Goal: Find specific page/section: Find specific page/section

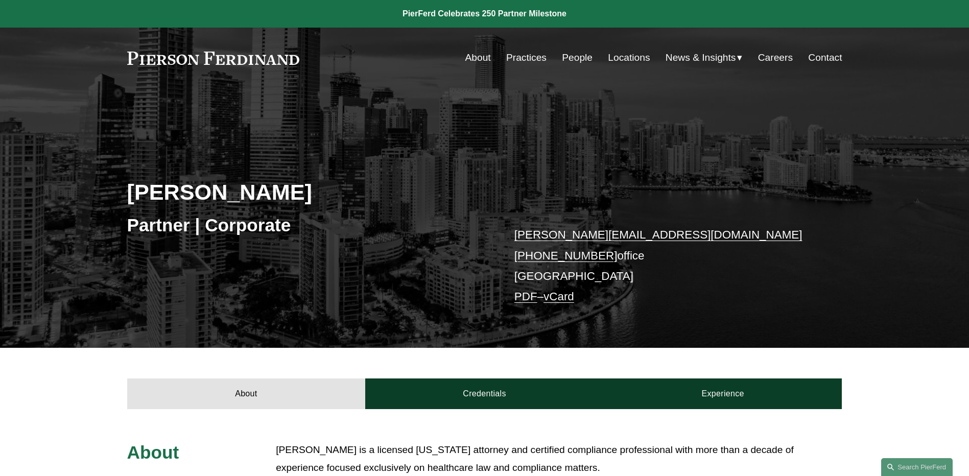
click at [577, 58] on link "People" at bounding box center [577, 57] width 31 height 19
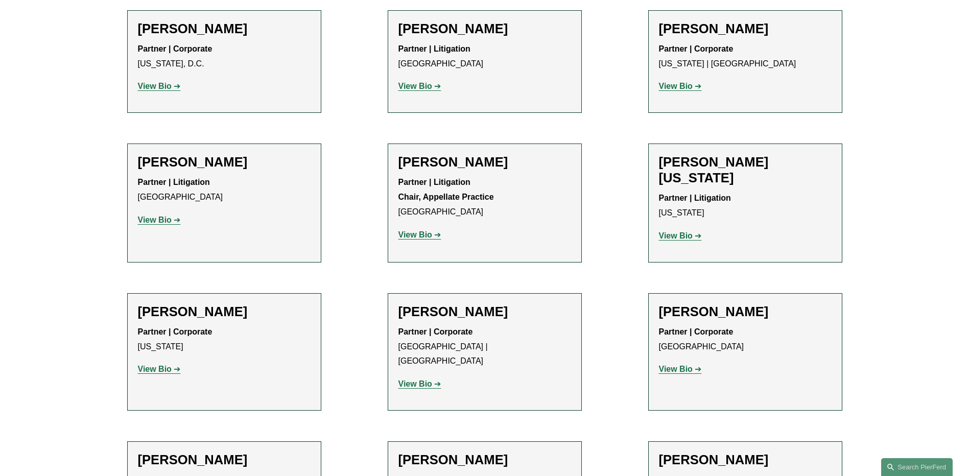
scroll to position [12408, 0]
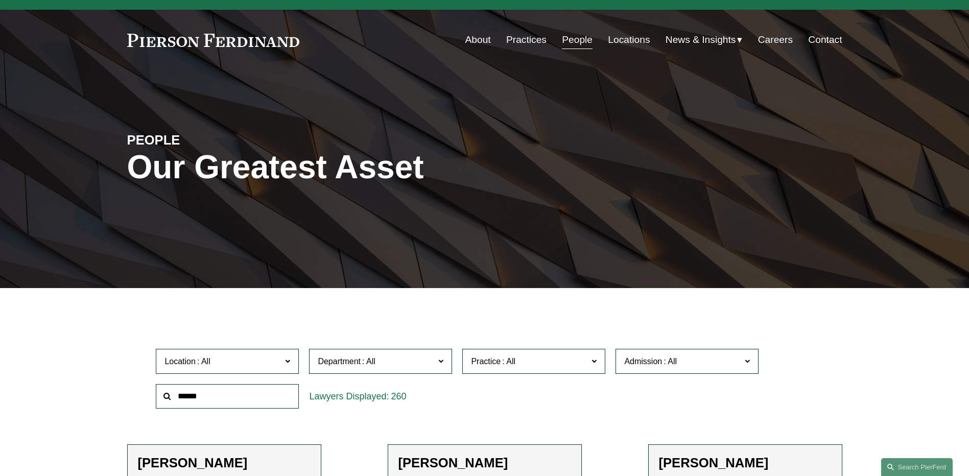
scroll to position [0, 0]
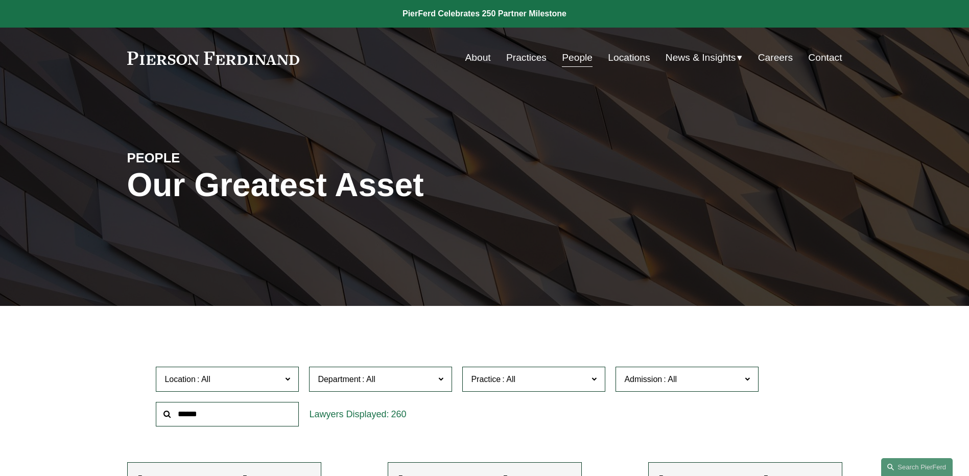
click at [0, 0] on span "News" at bounding box center [0, 0] width 0 height 0
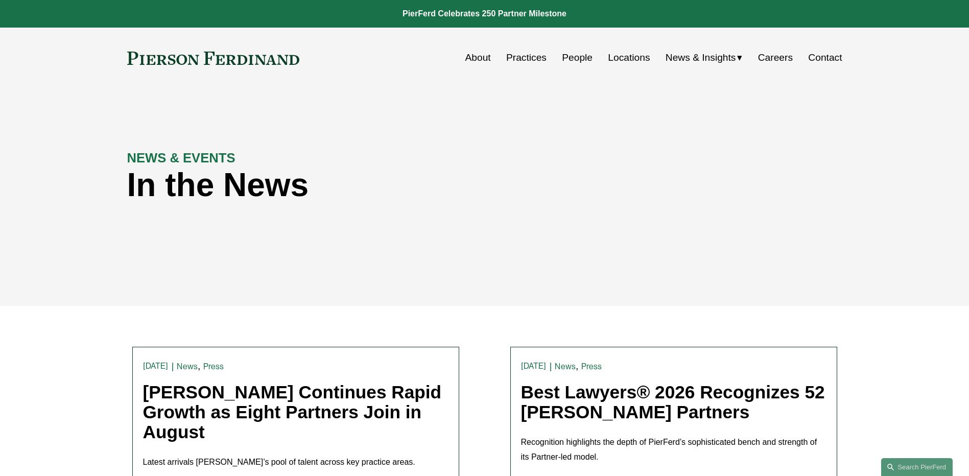
click at [581, 61] on link "People" at bounding box center [577, 57] width 31 height 19
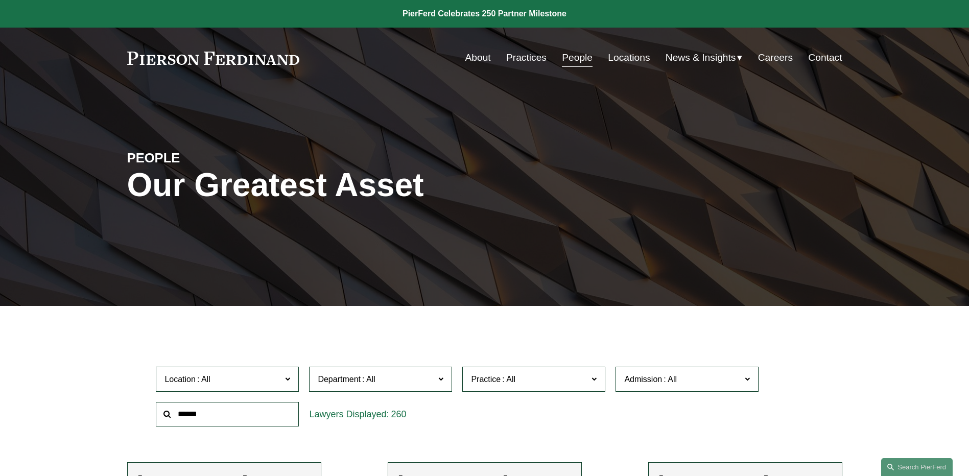
click at [751, 236] on div "PEOPLE Our Greatest Asset" at bounding box center [484, 197] width 969 height 154
